Goal: Task Accomplishment & Management: Complete application form

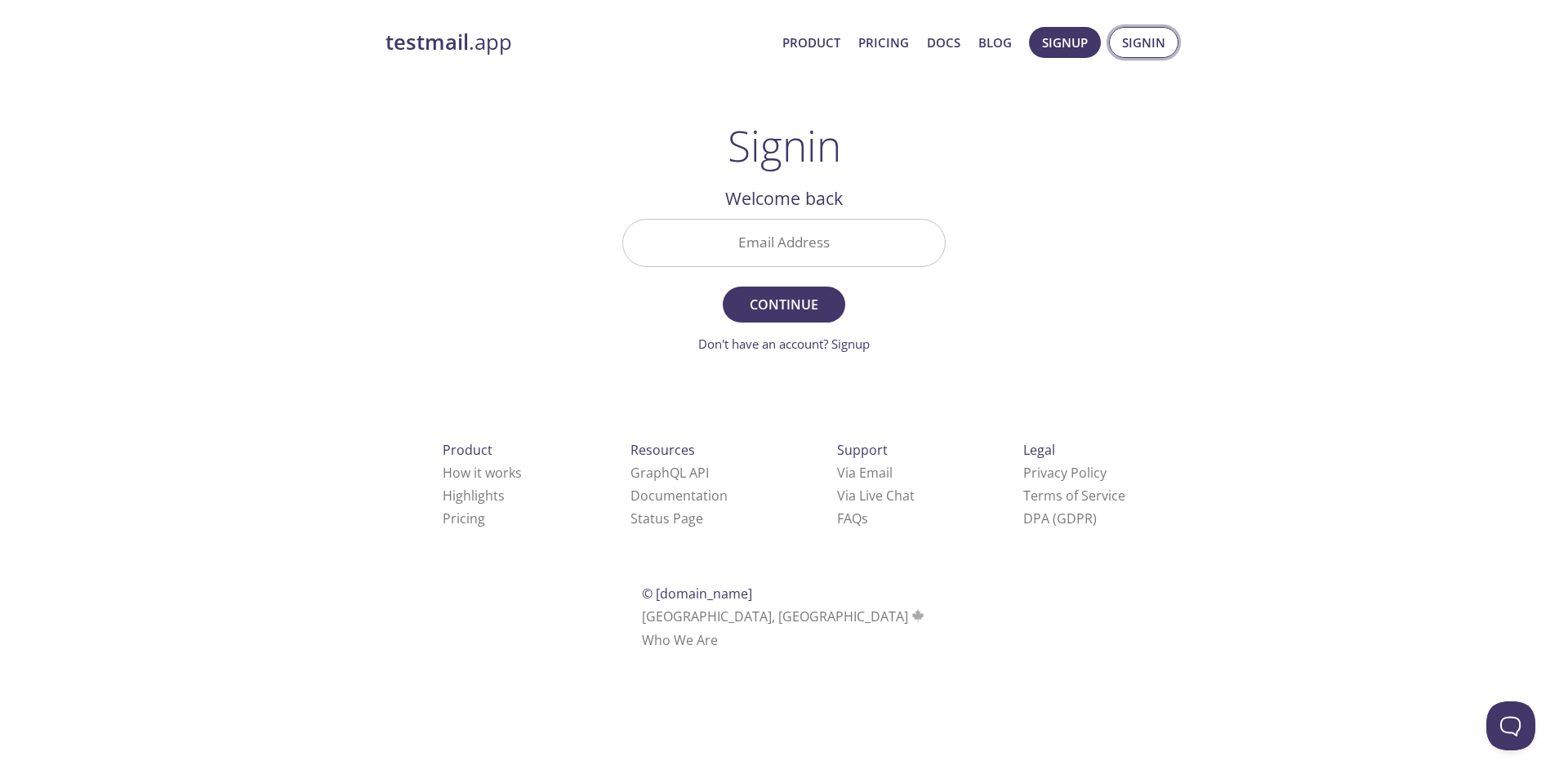
click at [1154, 52] on span "Signin" at bounding box center [1143, 42] width 43 height 21
click at [813, 247] on input "Email Address" at bounding box center [784, 242] width 322 height 47
type input "[EMAIL_ADDRESS][DOMAIN_NAME]"
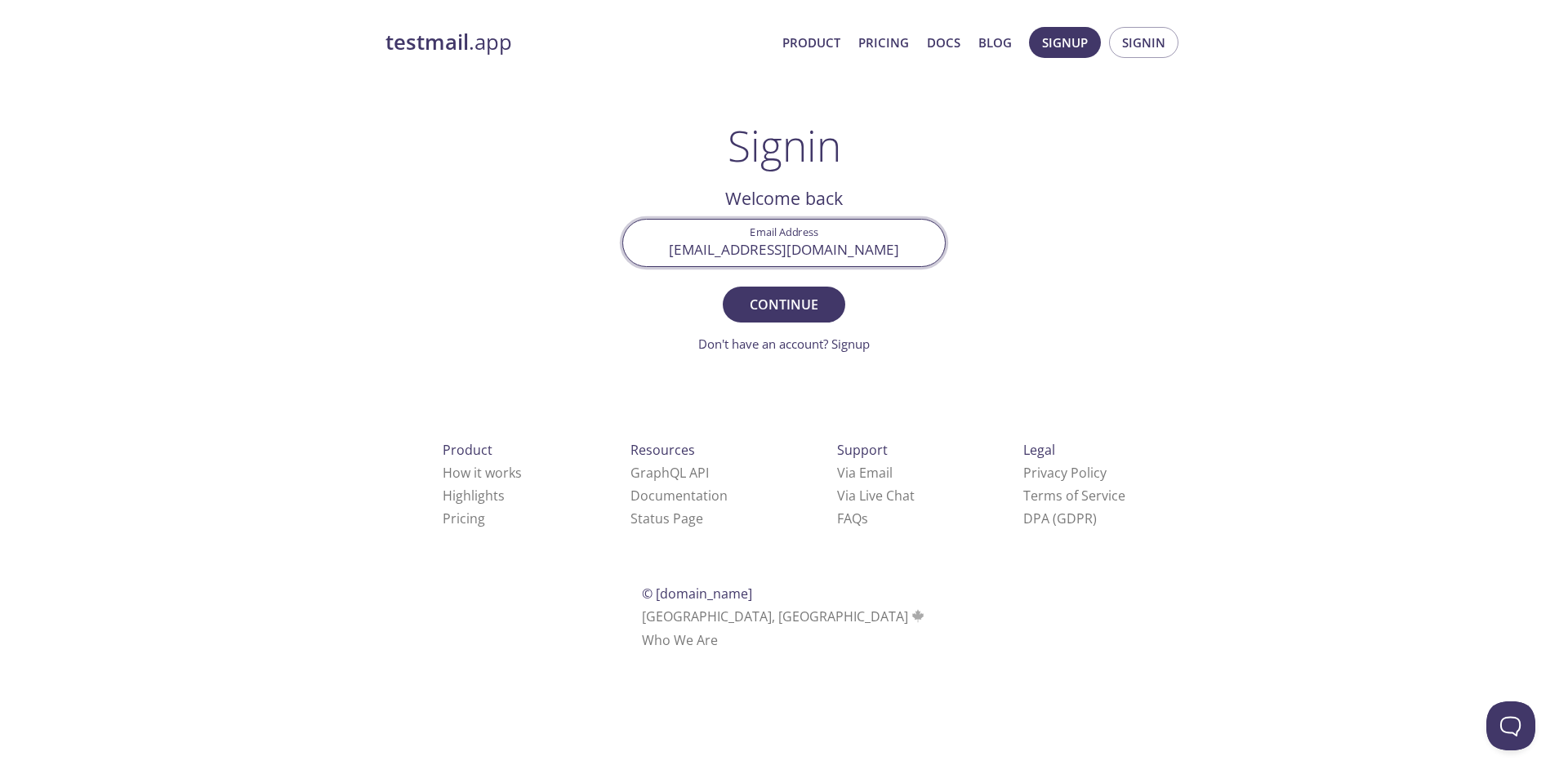
click at [801, 316] on span "Continue" at bounding box center [784, 304] width 87 height 23
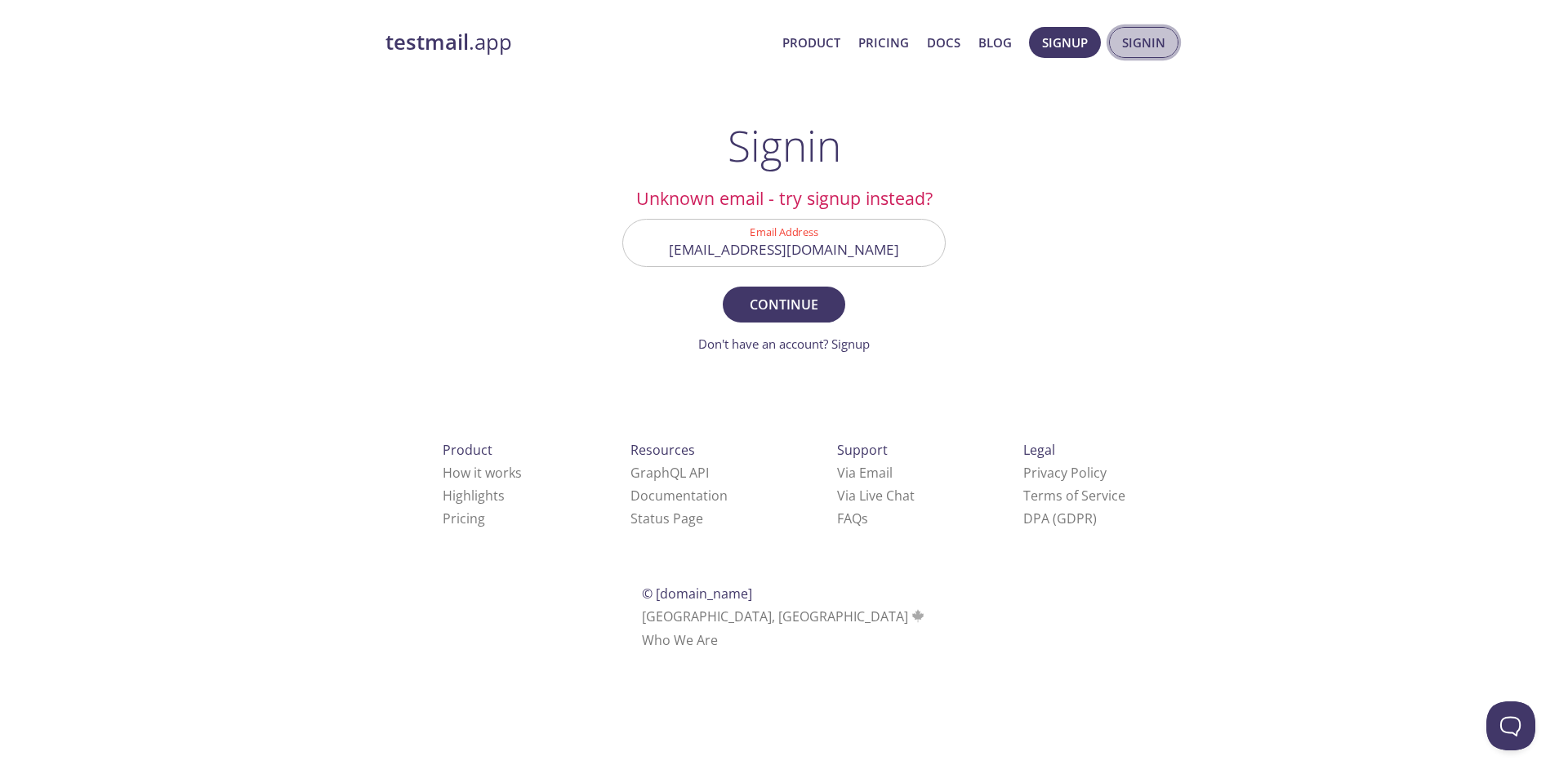
click at [1110, 45] on button "Signin" at bounding box center [1144, 43] width 69 height 31
click at [795, 292] on button "Continue" at bounding box center [784, 304] width 122 height 36
click at [850, 343] on link "Don't have an account? Signup" at bounding box center [784, 344] width 172 height 16
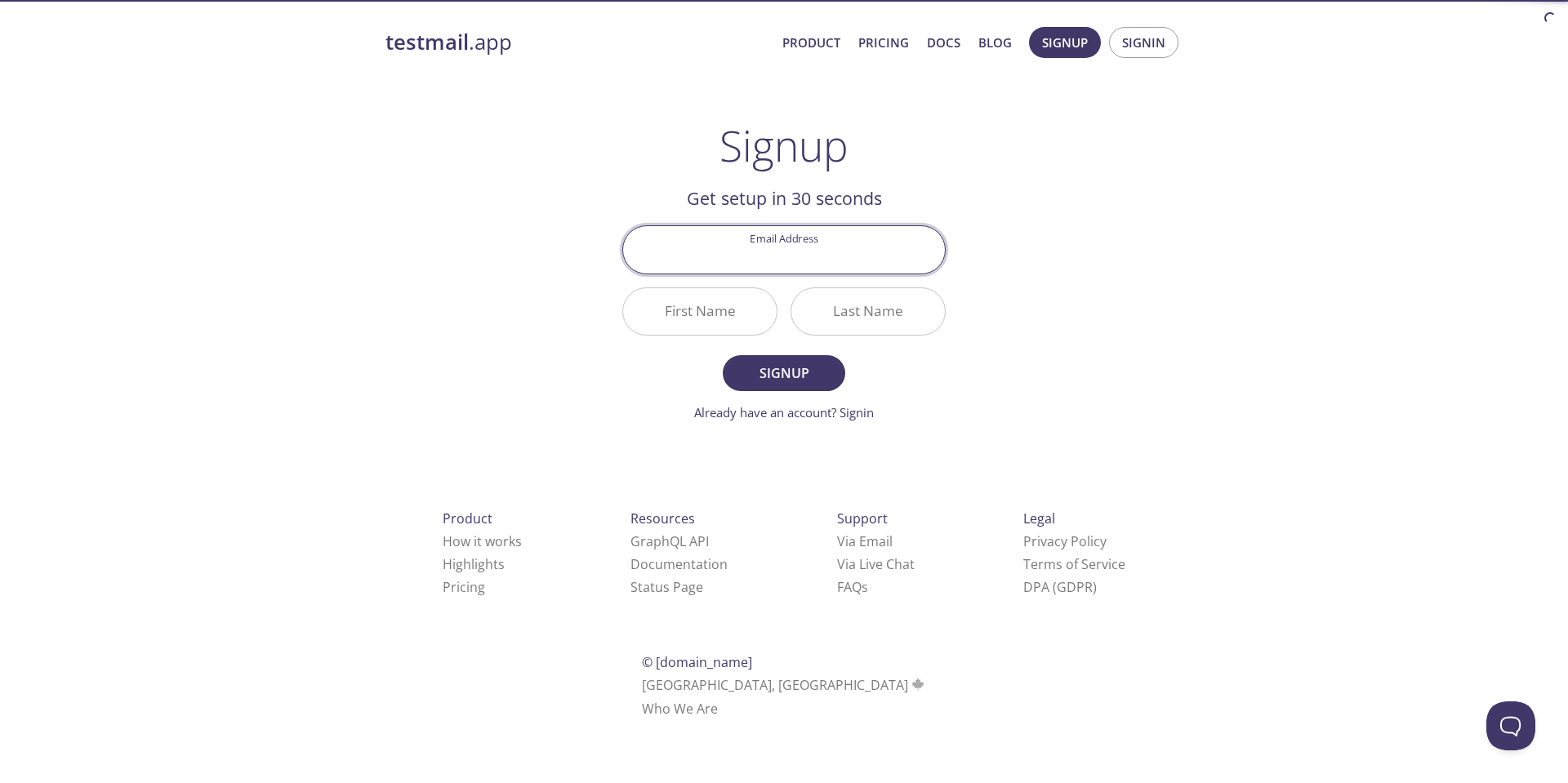
click at [799, 241] on input "Email Address" at bounding box center [784, 249] width 322 height 47
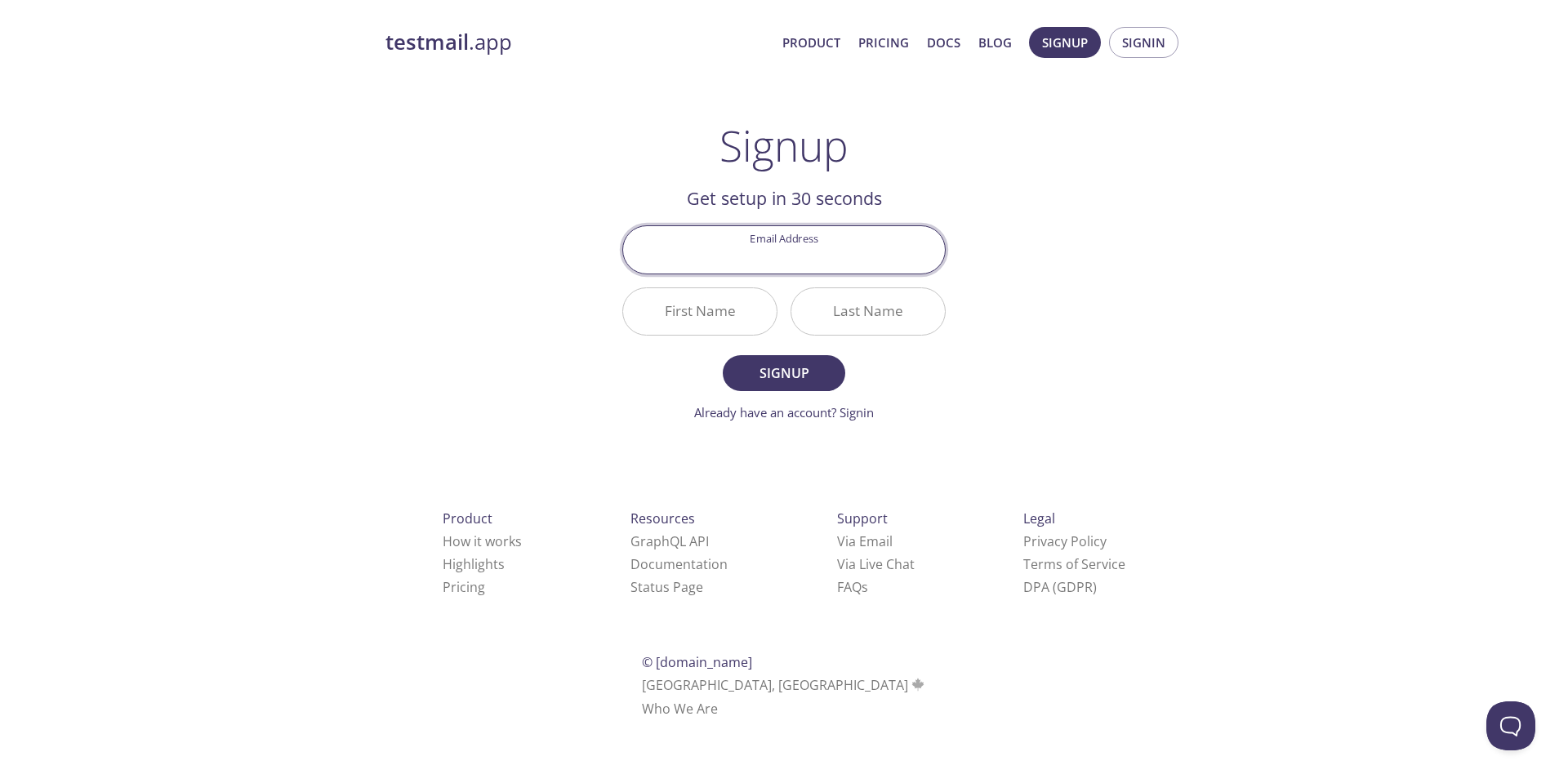
type input "[EMAIL_ADDRESS][DOMAIN_NAME]"
click at [724, 320] on input "First Name" at bounding box center [700, 312] width 154 height 47
type input "[PERSON_NAME]"
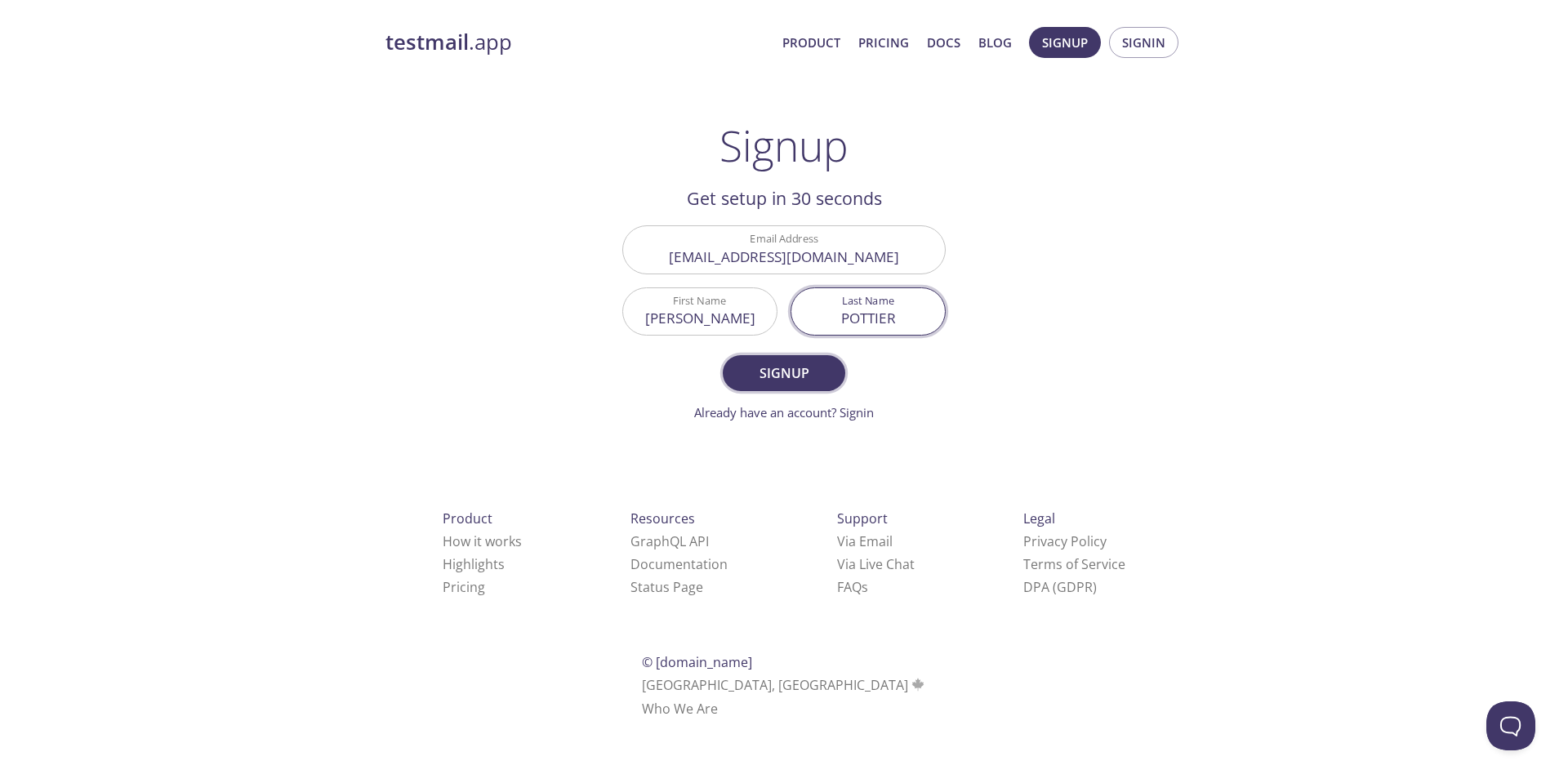
type input "POTTIER"
click at [805, 359] on button "Signup" at bounding box center [784, 373] width 122 height 36
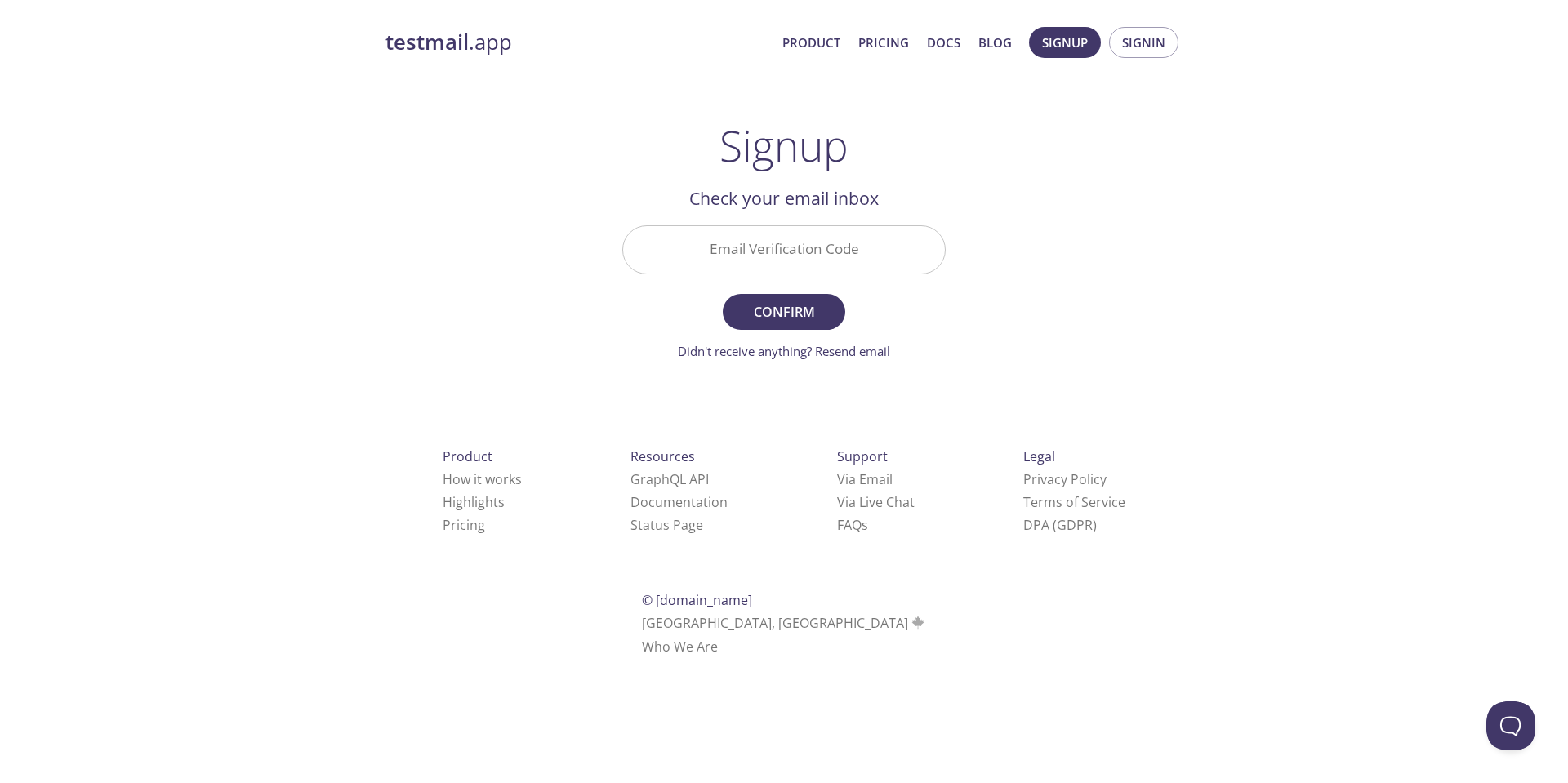
click at [748, 268] on input "Email Verification Code" at bounding box center [784, 249] width 322 height 47
paste input "QZLDPES"
type input "QZLDPES"
click at [723, 294] on button "Confirm" at bounding box center [784, 312] width 122 height 36
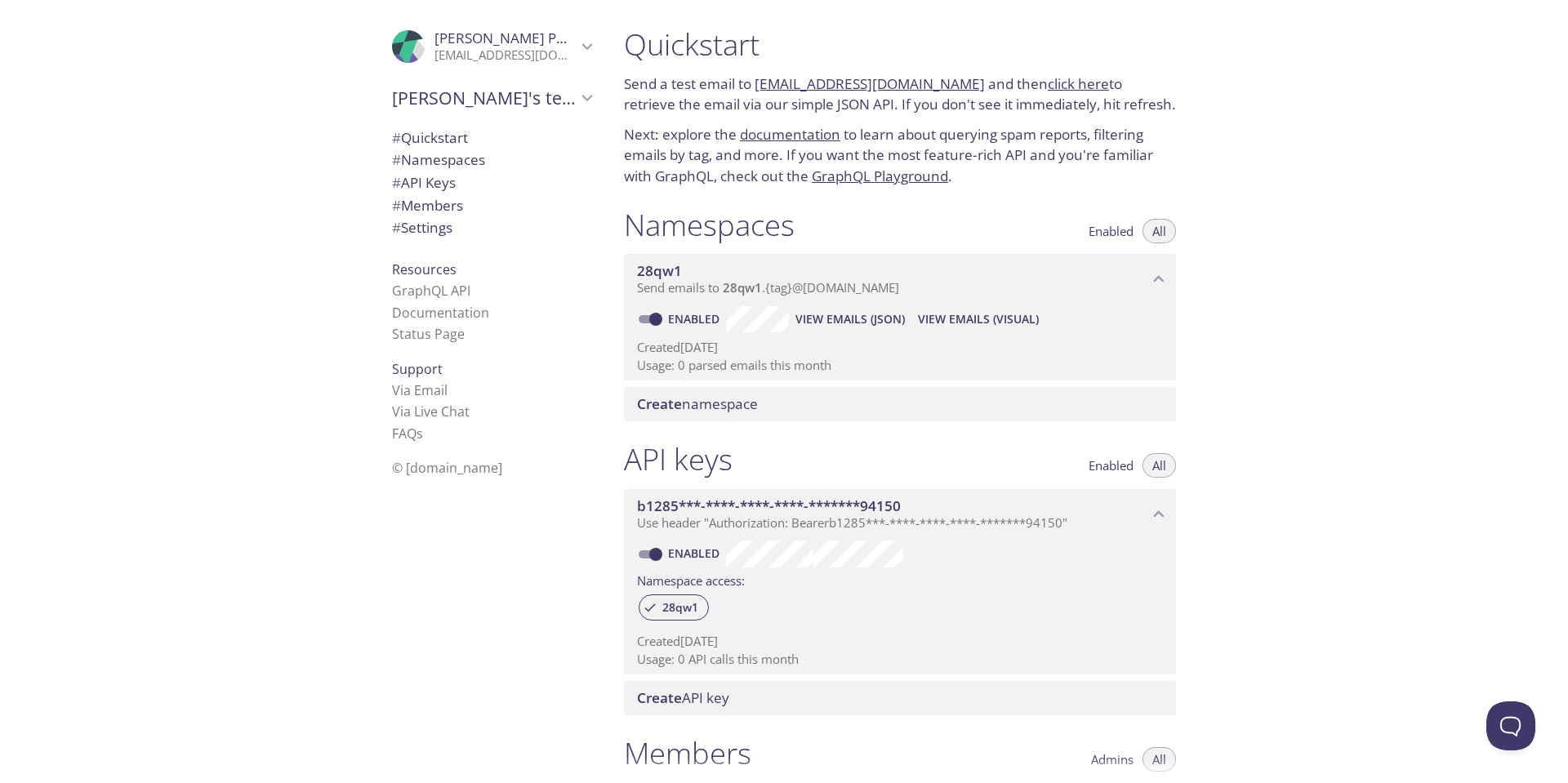
click at [577, 50] on icon "Romain POTTIER" at bounding box center [587, 46] width 21 height 21
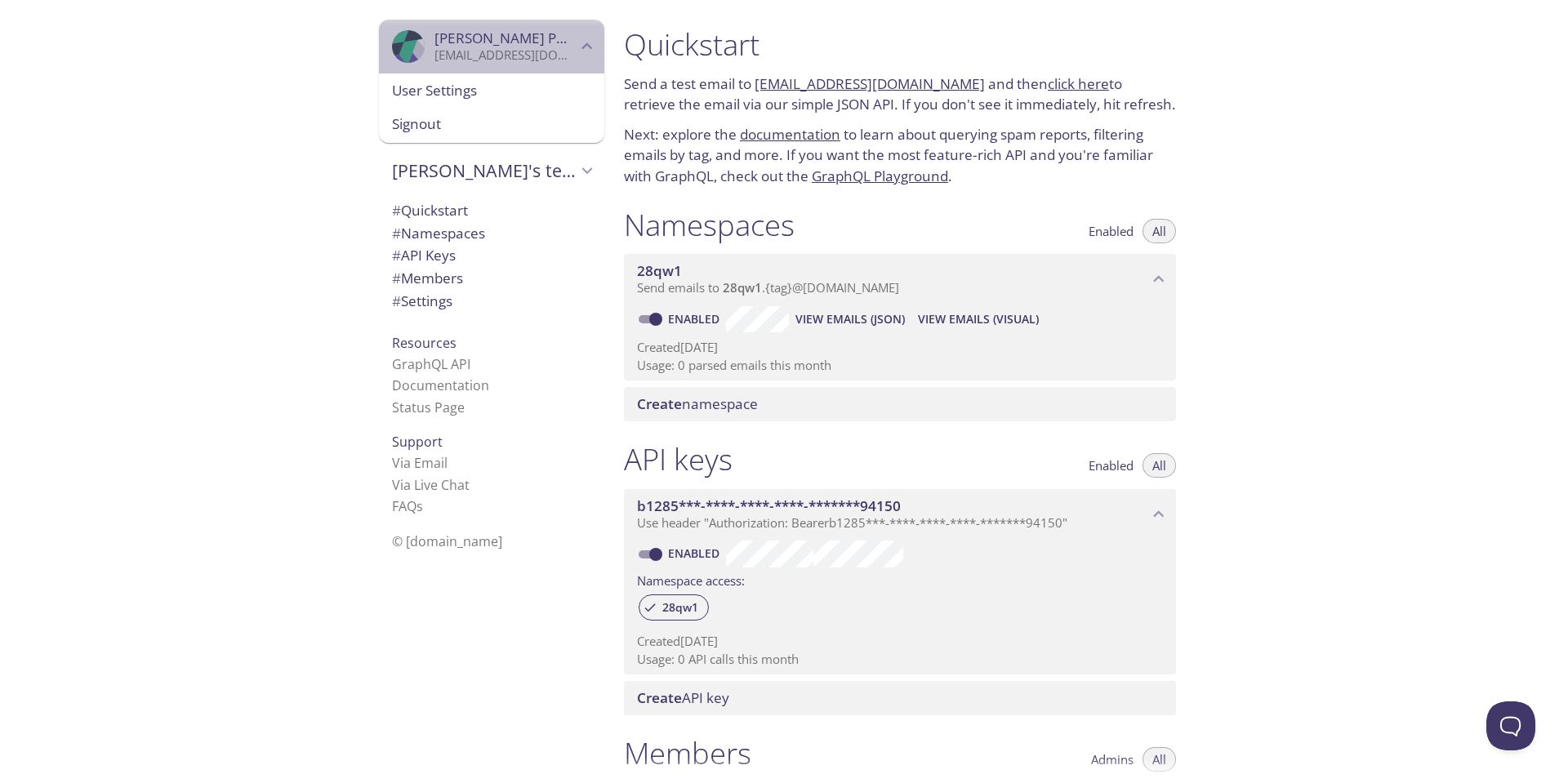
click at [577, 50] on icon "Romain POTTIER" at bounding box center [587, 46] width 21 height 21
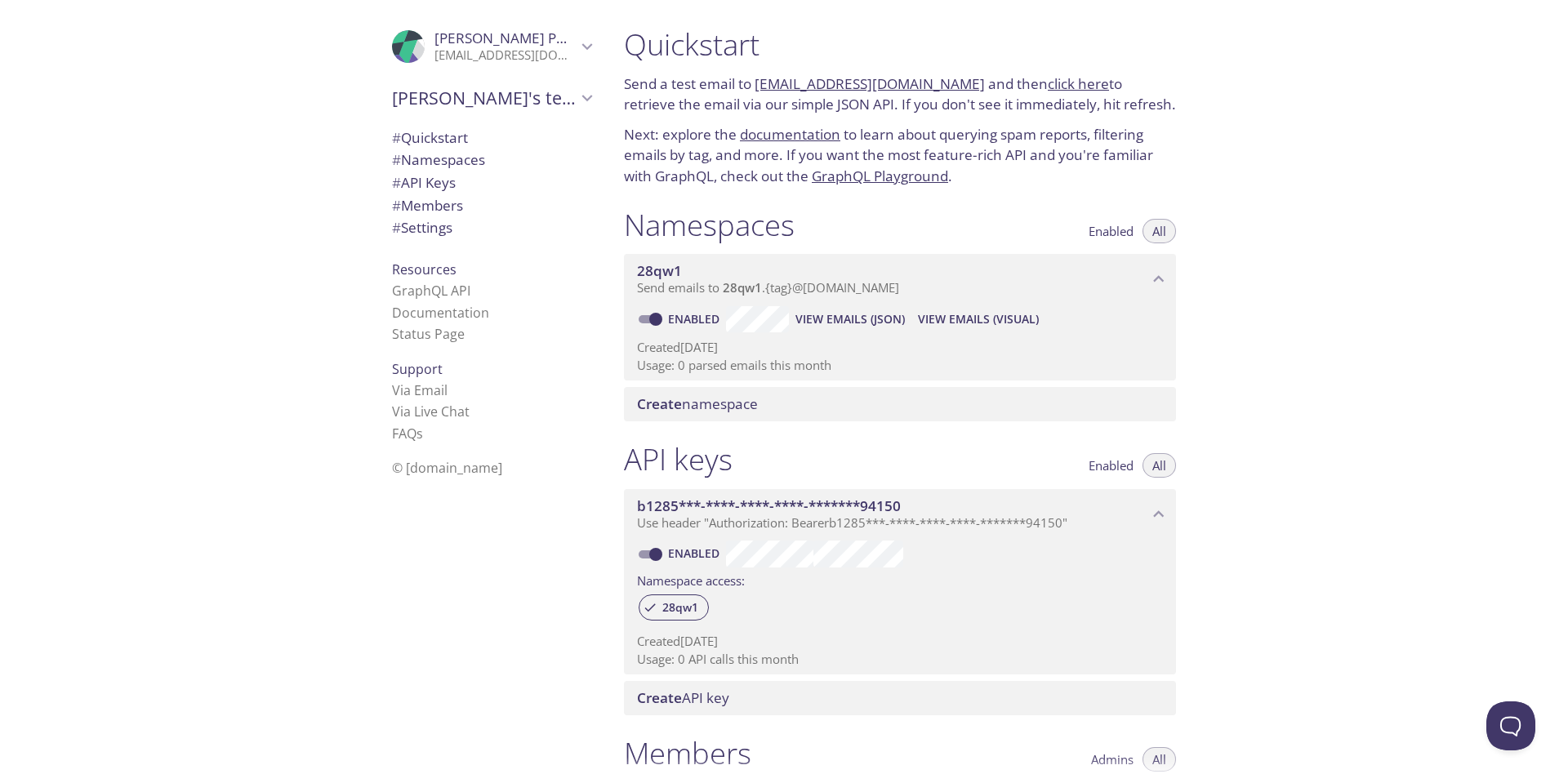
click at [819, 84] on link "[EMAIL_ADDRESS][DOMAIN_NAME]" at bounding box center [870, 83] width 230 height 19
click at [1065, 85] on link "click here" at bounding box center [1078, 83] width 61 height 19
